Goal: Task Accomplishment & Management: Manage account settings

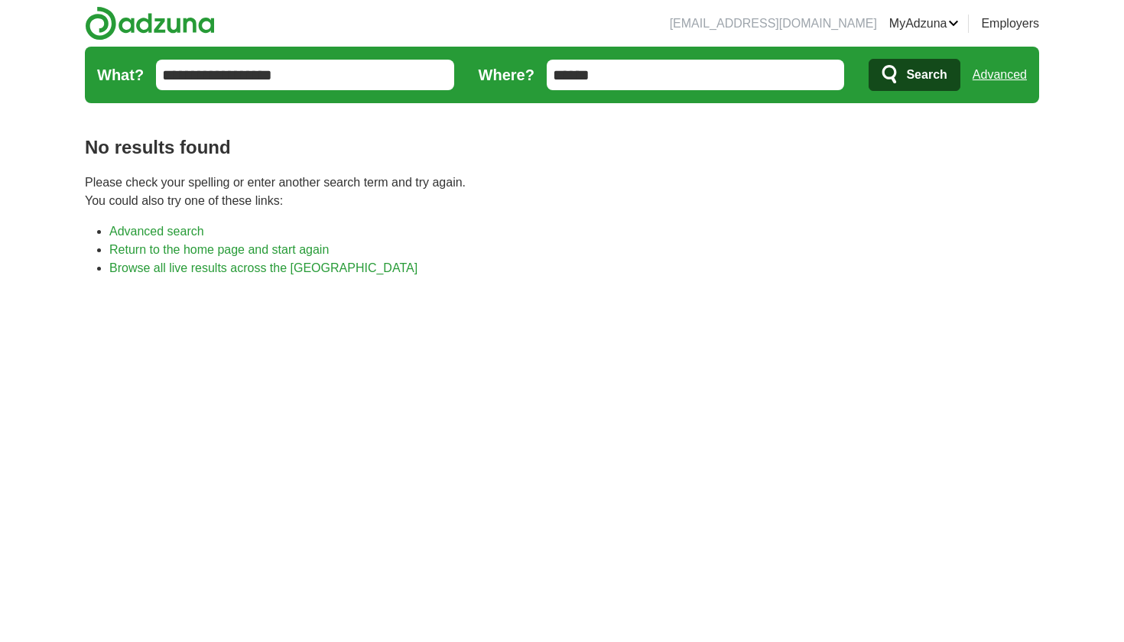
drag, startPoint x: 636, startPoint y: 68, endPoint x: 501, endPoint y: 64, distance: 134.7
click at [934, 67] on span "Search" at bounding box center [926, 75] width 41 height 31
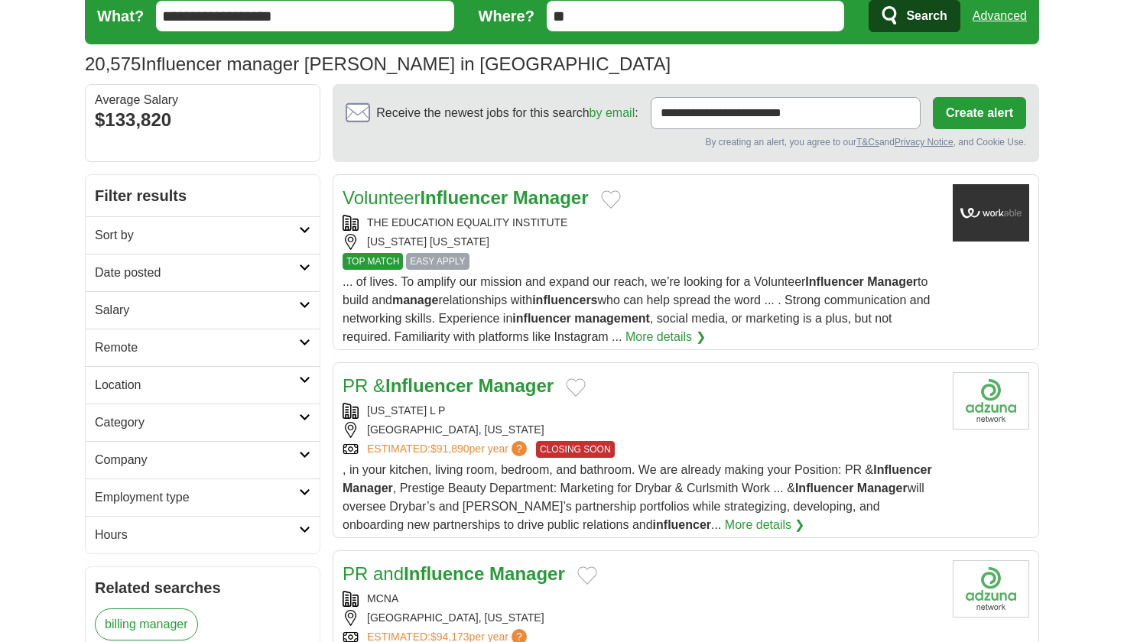
scroll to position [108, 0]
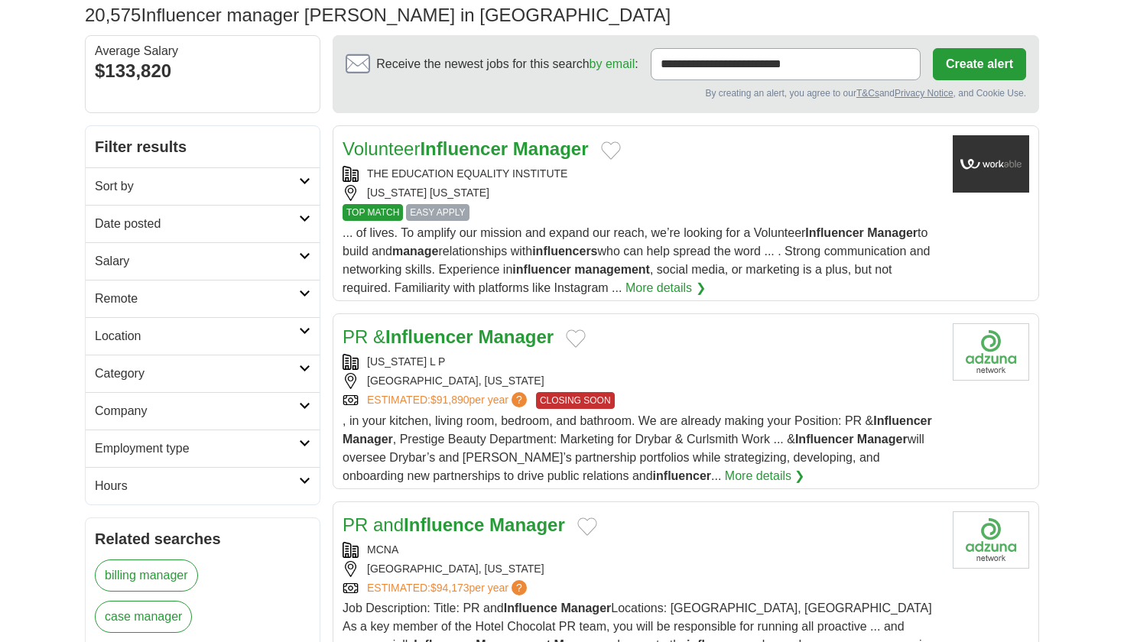
click at [479, 332] on link "PR & Influencer Manager" at bounding box center [448, 337] width 211 height 21
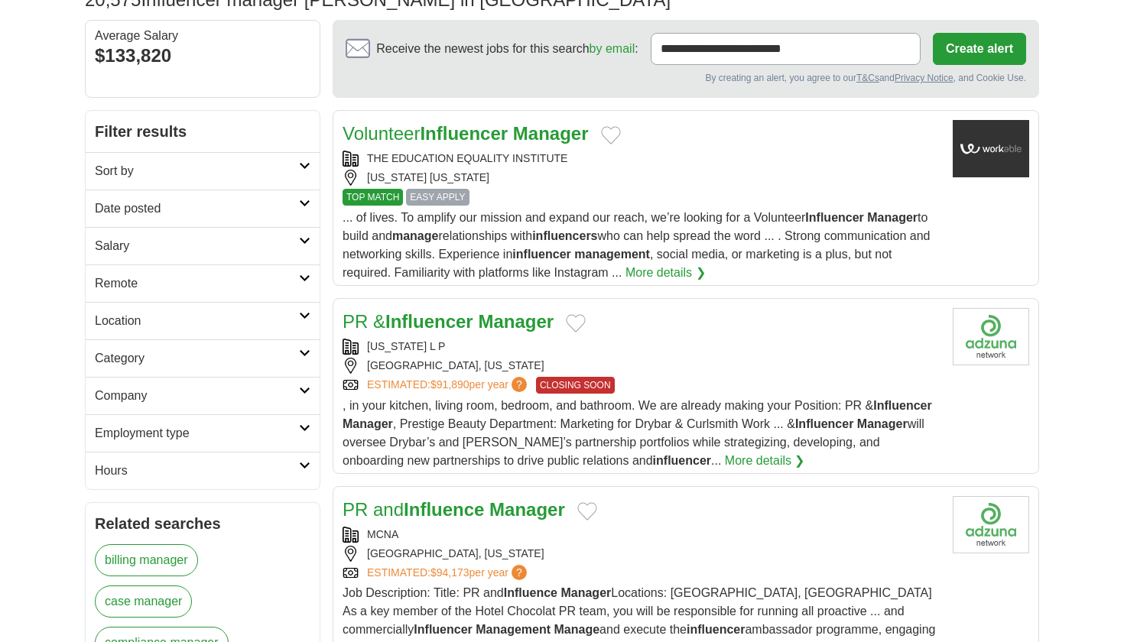
scroll to position [124, 0]
click at [188, 287] on h2 "Remote" at bounding box center [197, 283] width 204 height 18
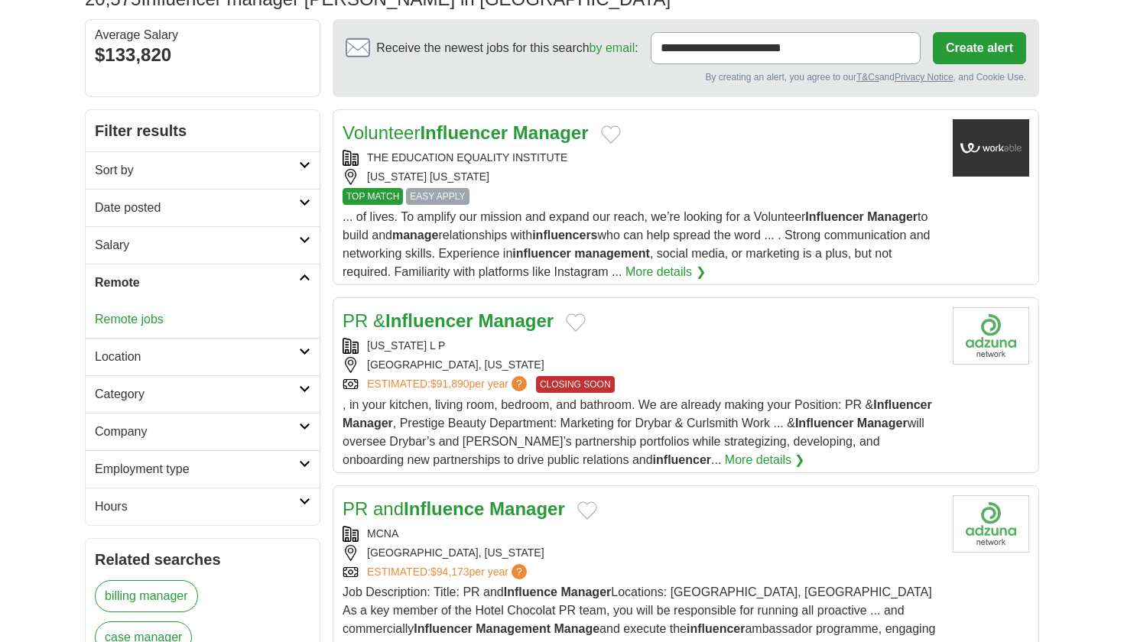
click at [128, 320] on link "Remote jobs" at bounding box center [129, 319] width 69 height 13
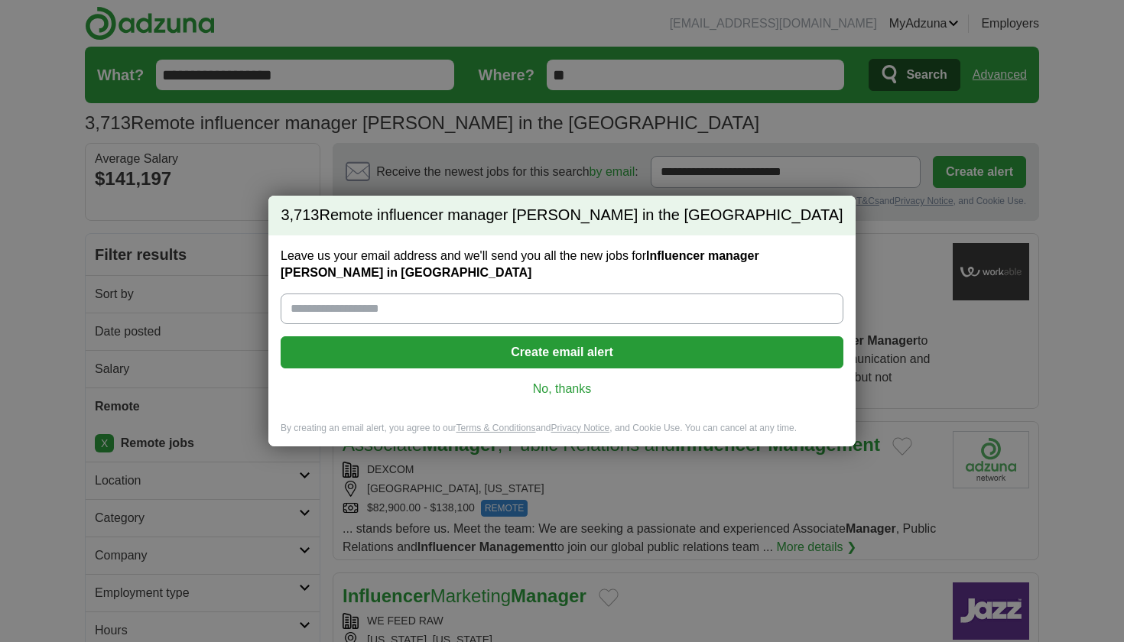
click at [545, 300] on input "Leave us your email address and we'll send you all the new jobs for Influencer …" at bounding box center [562, 309] width 563 height 31
type input "**********"
click at [637, 339] on button "Create email alert" at bounding box center [562, 353] width 563 height 32
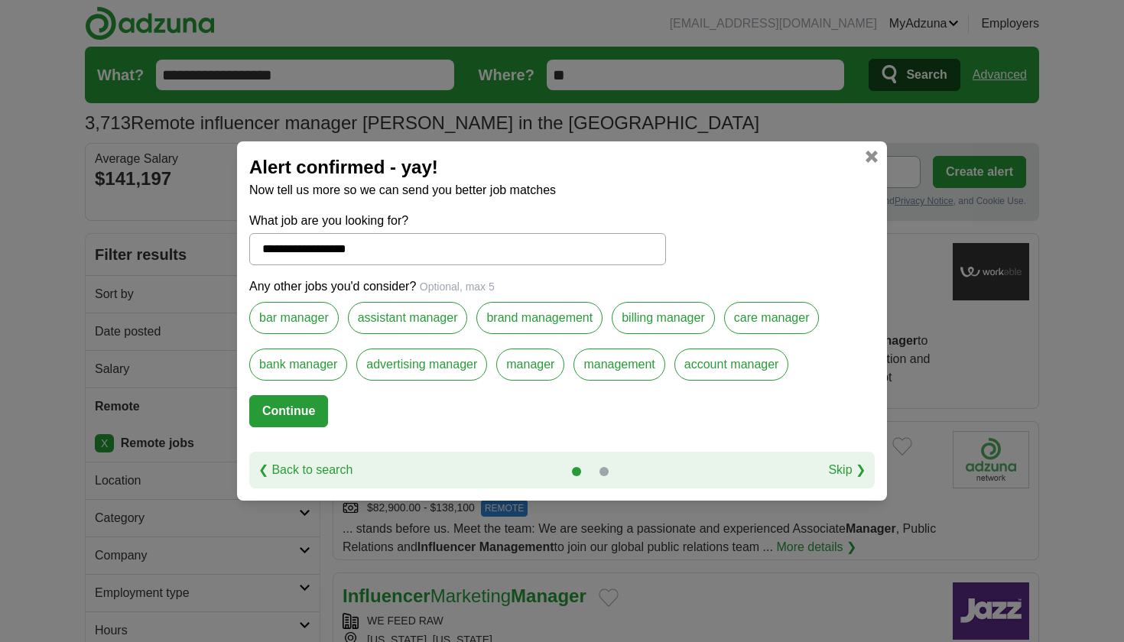
scroll to position [125, 0]
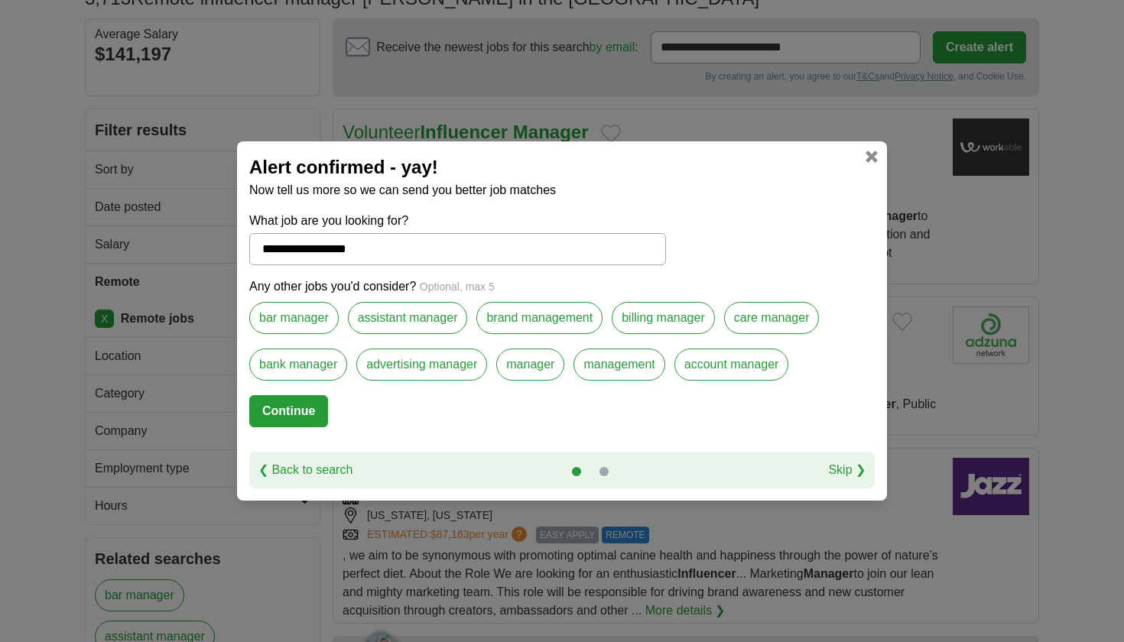
click at [874, 158] on link at bounding box center [872, 157] width 12 height 12
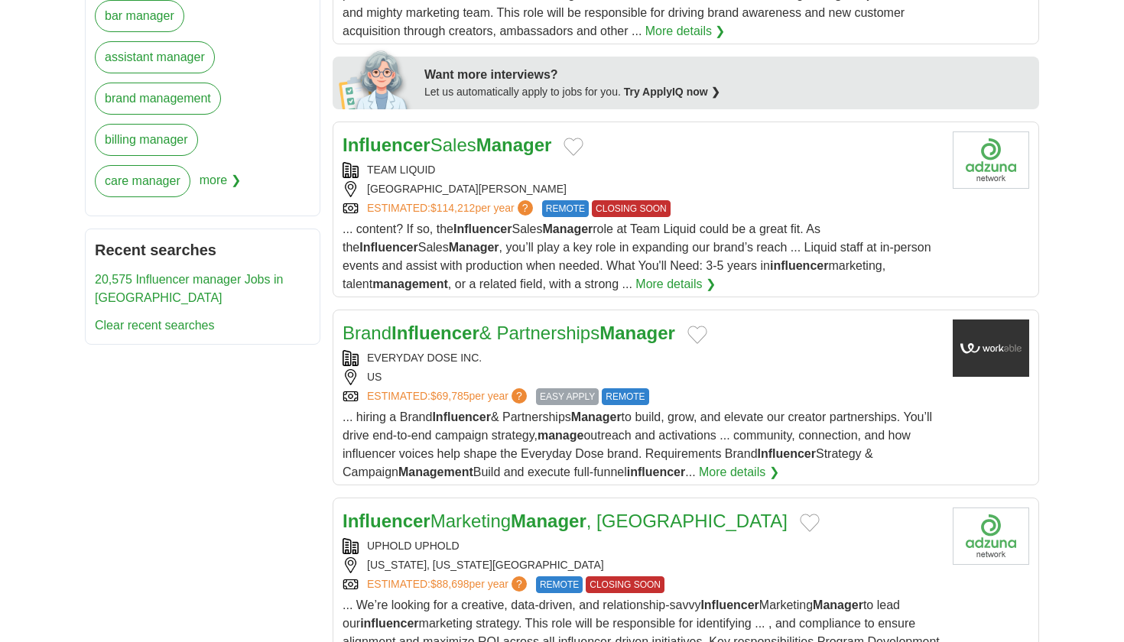
scroll to position [706, 0]
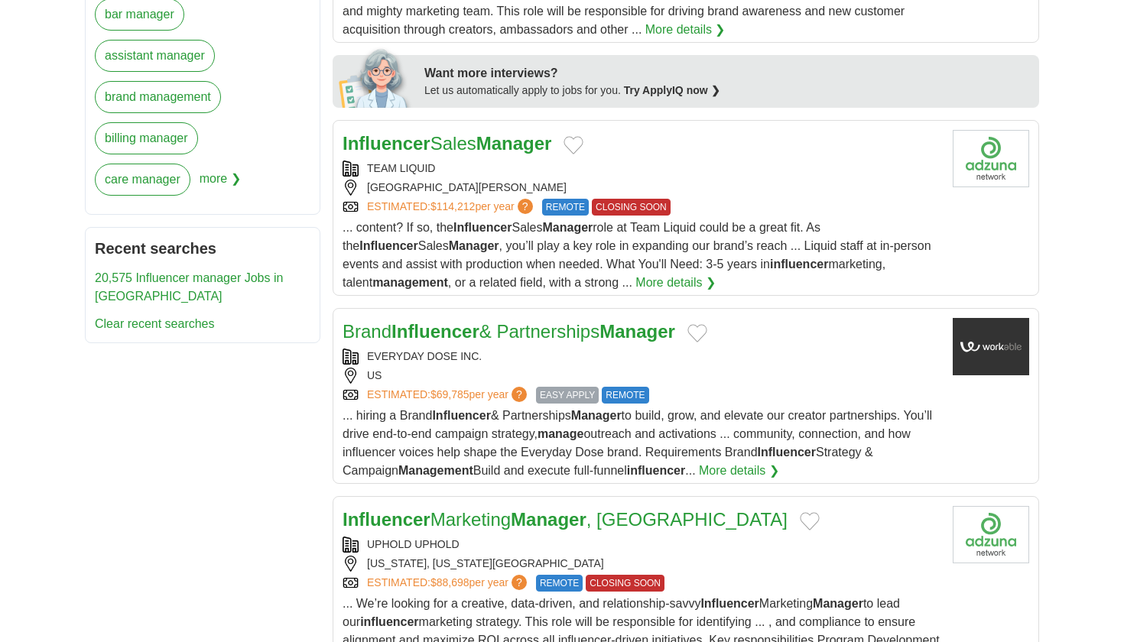
click at [502, 145] on strong "Manager" at bounding box center [514, 143] width 76 height 21
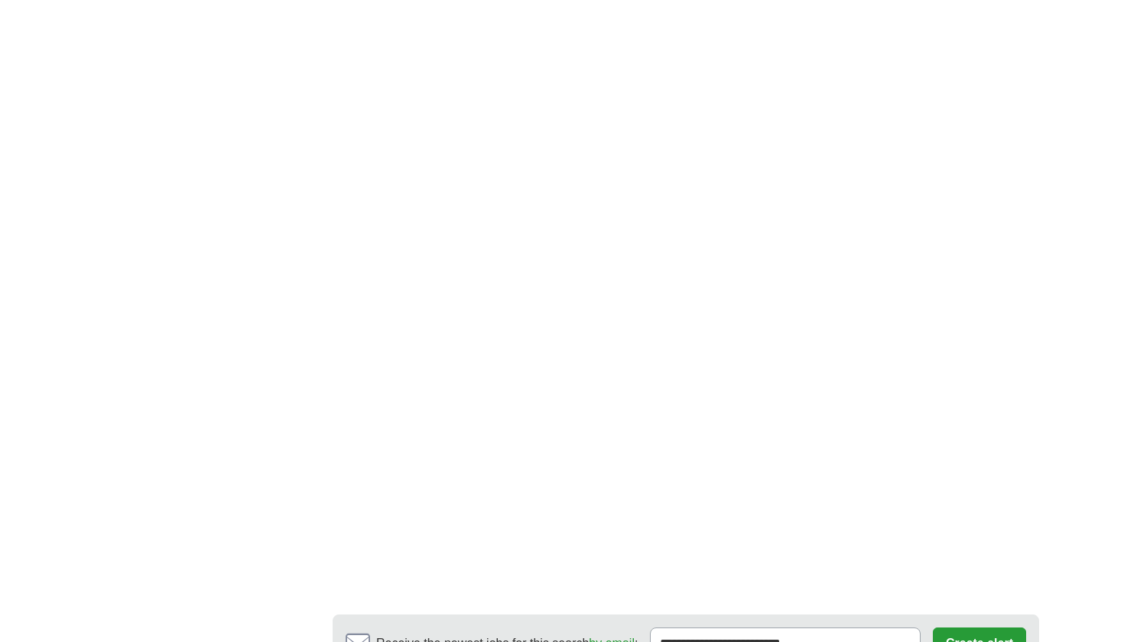
scroll to position [2522, 0]
